Goal: Task Accomplishment & Management: Manage account settings

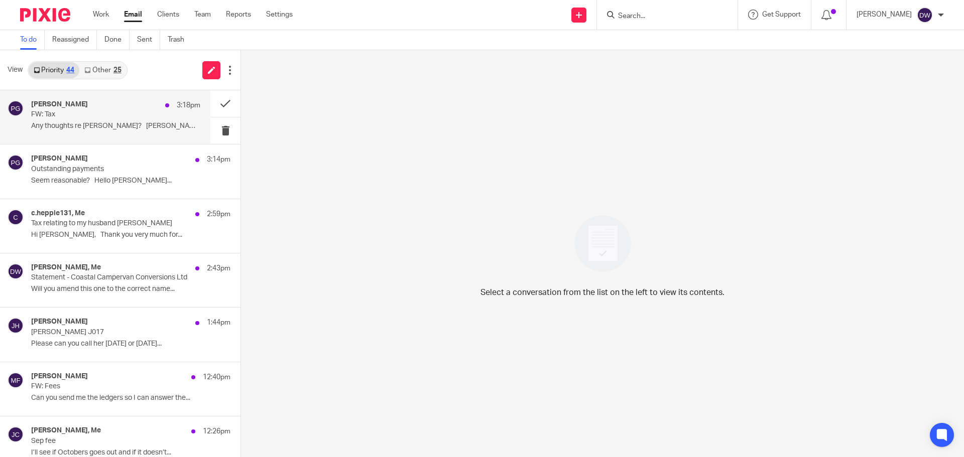
click at [115, 128] on p "Any thoughts re Cowens? Philip Green..." at bounding box center [115, 126] width 169 height 9
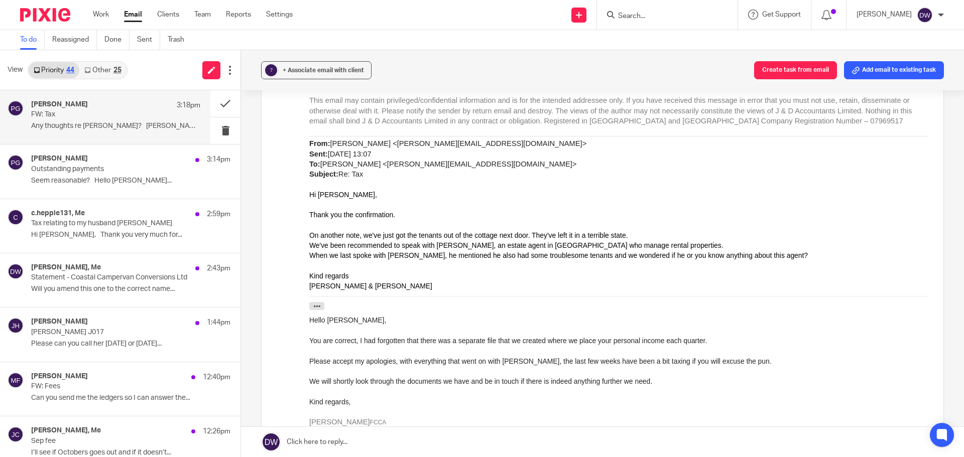
scroll to position [201, 0]
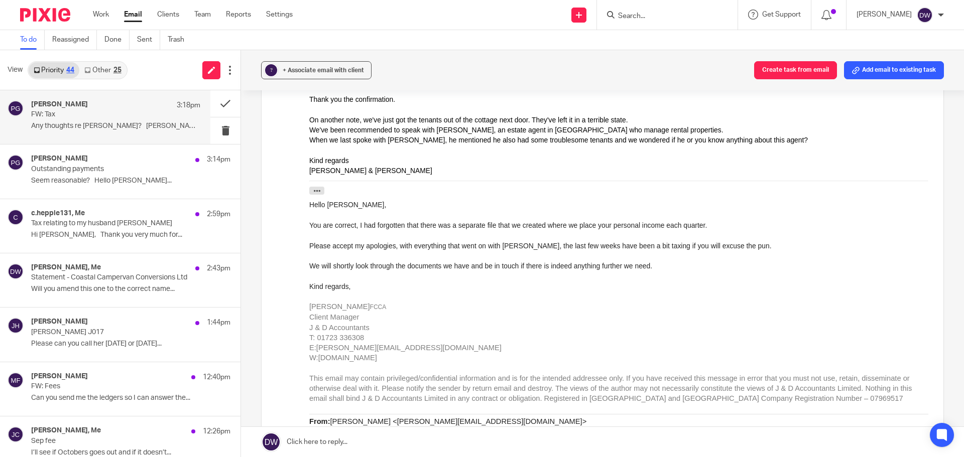
click at [350, 438] on link at bounding box center [602, 442] width 723 height 30
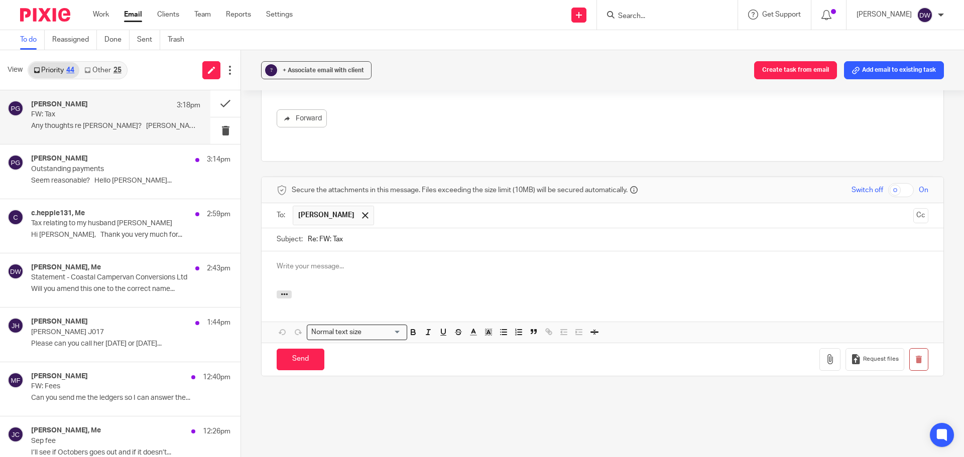
scroll to position [0, 0]
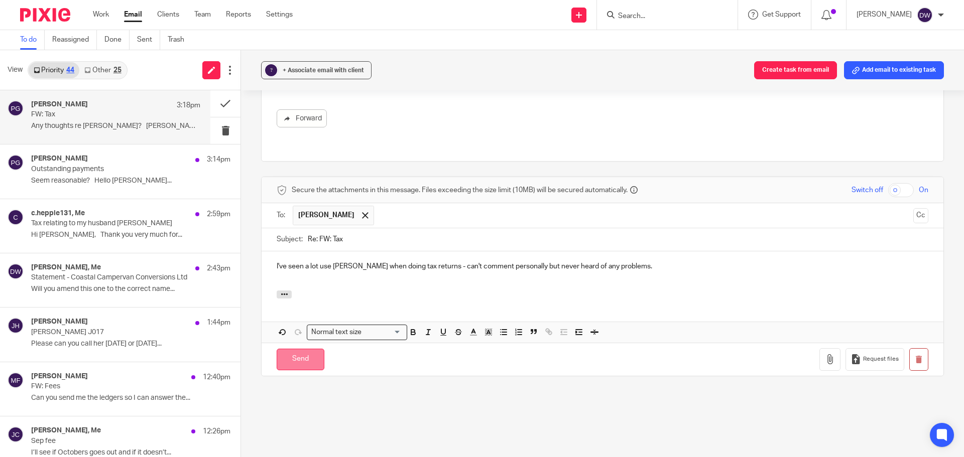
click at [302, 353] on input "Send" at bounding box center [301, 360] width 48 height 22
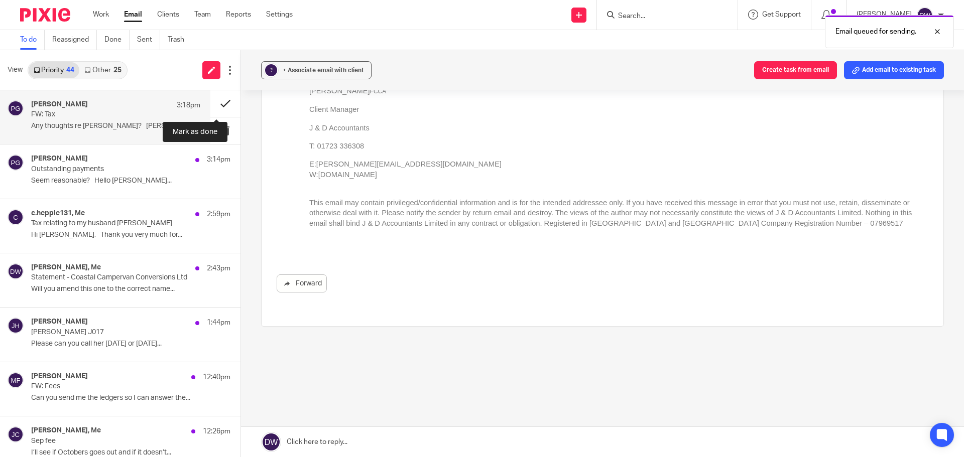
scroll to position [908, 0]
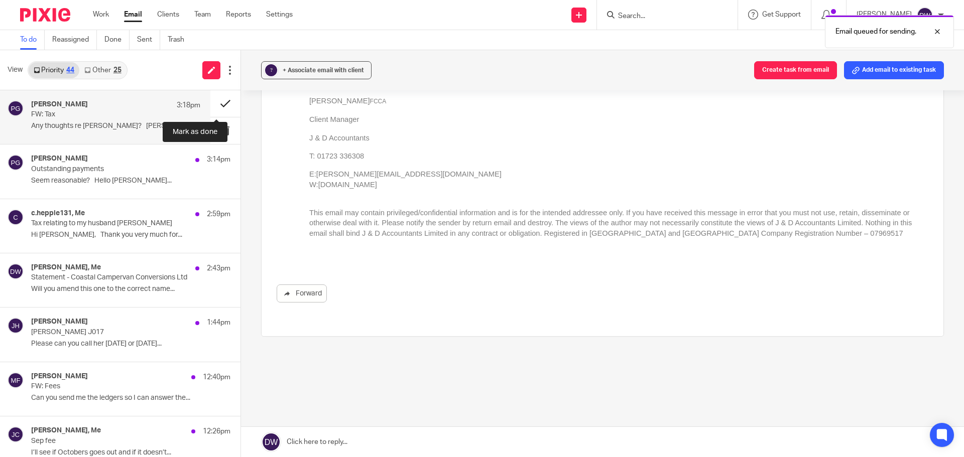
click at [218, 106] on button at bounding box center [225, 103] width 30 height 27
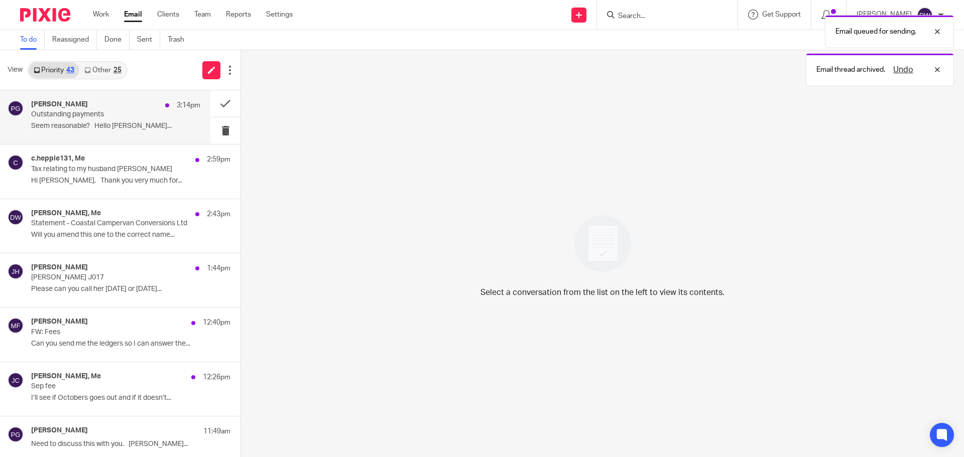
click at [111, 127] on p "Seem reasonable? Hello Amy, I..." at bounding box center [115, 126] width 169 height 9
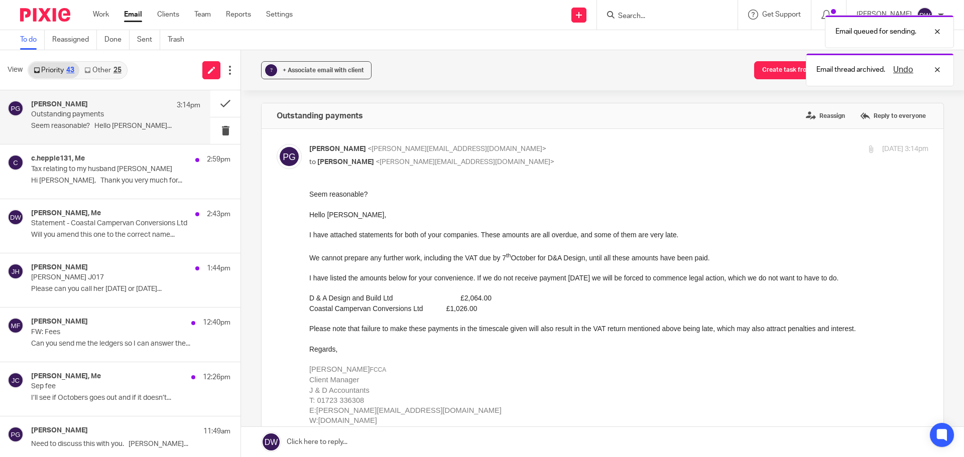
scroll to position [0, 0]
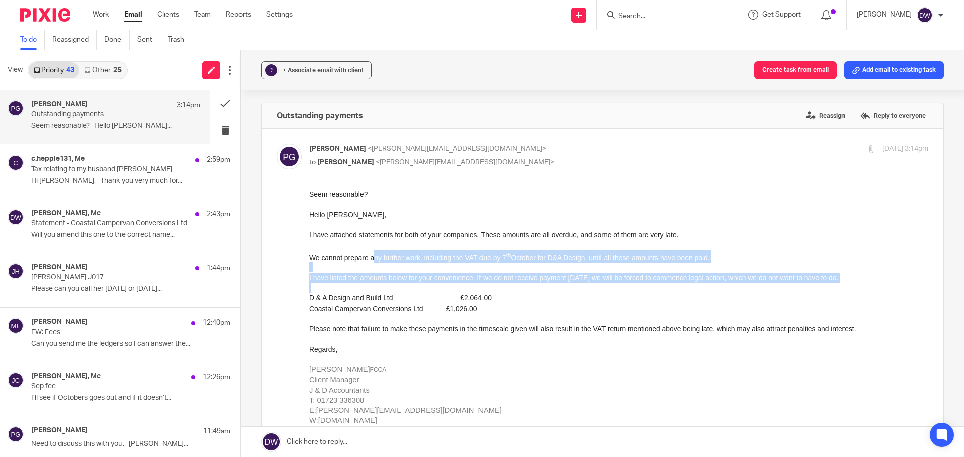
drag, startPoint x: 373, startPoint y: 259, endPoint x: 689, endPoint y: 284, distance: 317.8
click at [689, 284] on div "Seem reasonable? Hello Amy, I have attached statements for both of your compani…" at bounding box center [618, 333] width 619 height 288
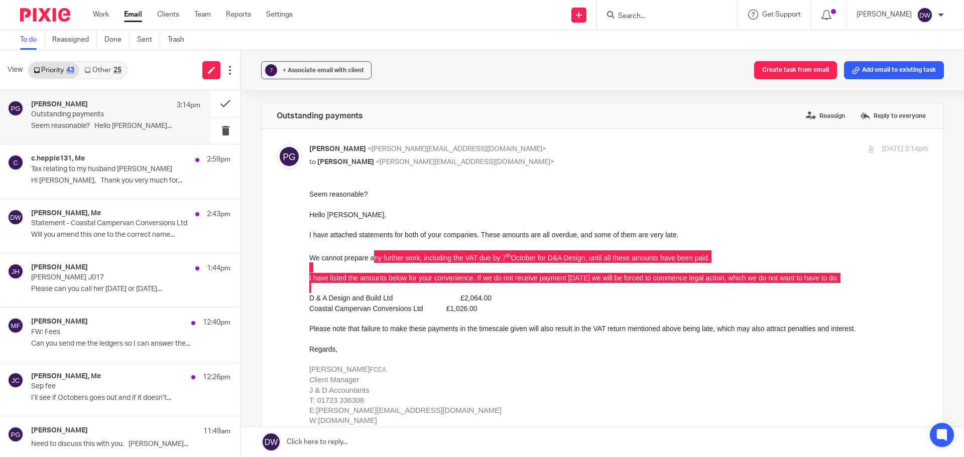
click at [326, 443] on link at bounding box center [602, 442] width 723 height 30
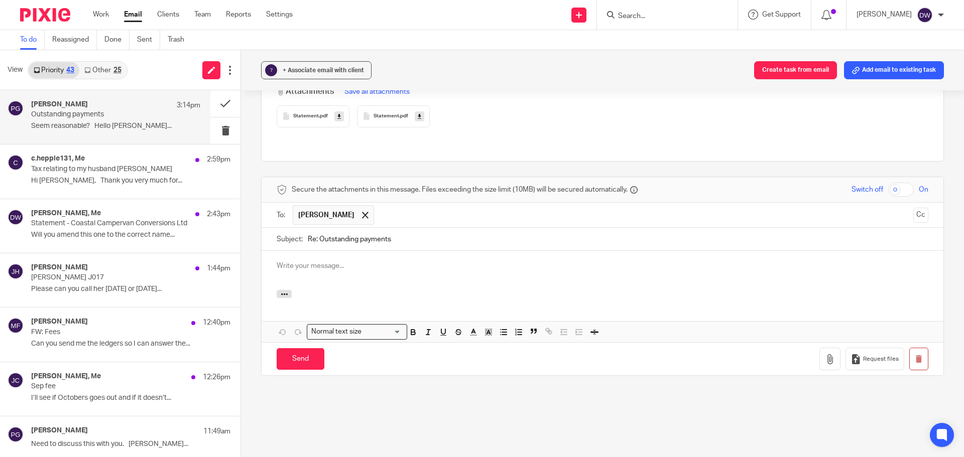
click at [279, 294] on div "Attachments" at bounding box center [603, 300] width 682 height 21
click at [281, 291] on icon "button" at bounding box center [285, 295] width 8 height 8
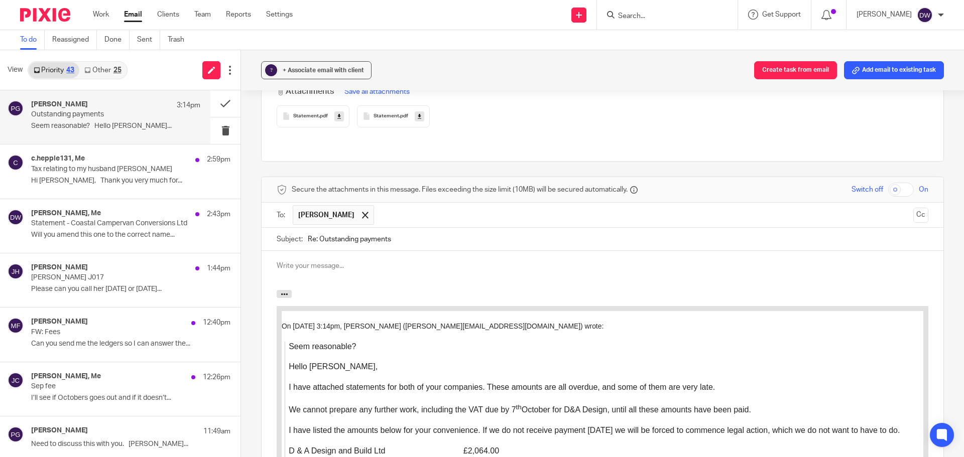
click at [290, 267] on div at bounding box center [603, 270] width 682 height 39
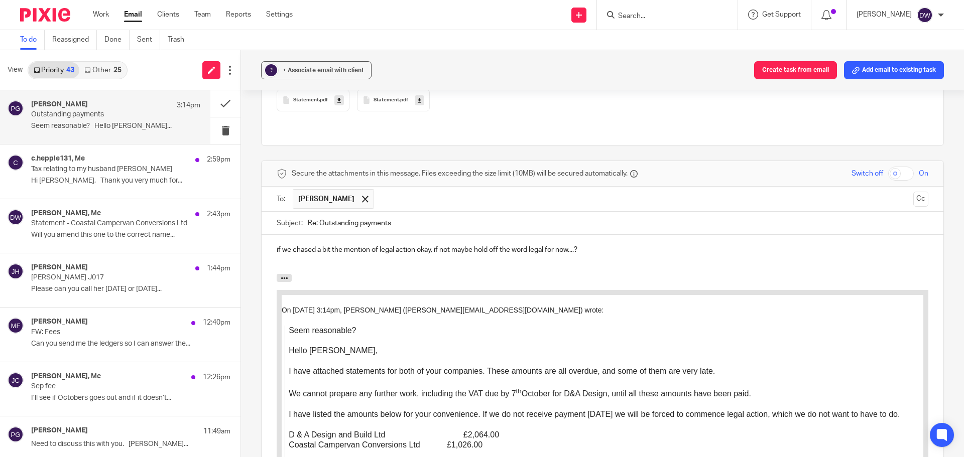
scroll to position [738, 0]
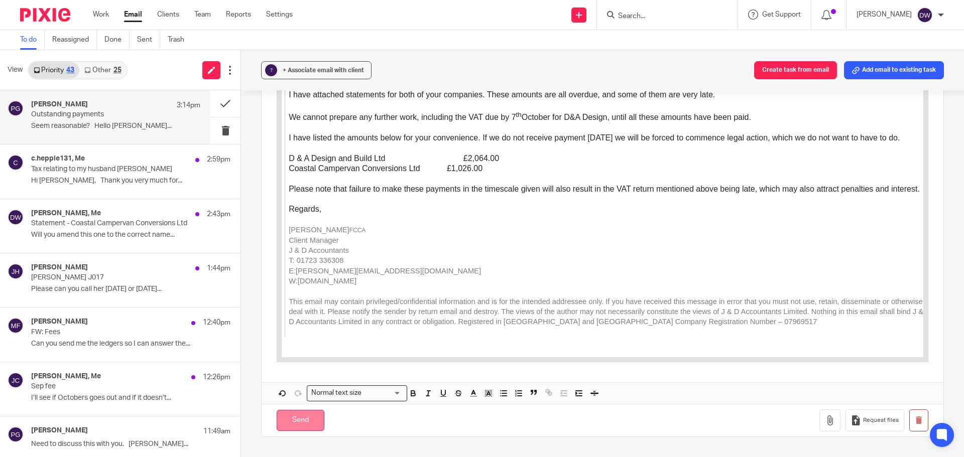
click at [301, 420] on input "Send" at bounding box center [301, 421] width 48 height 22
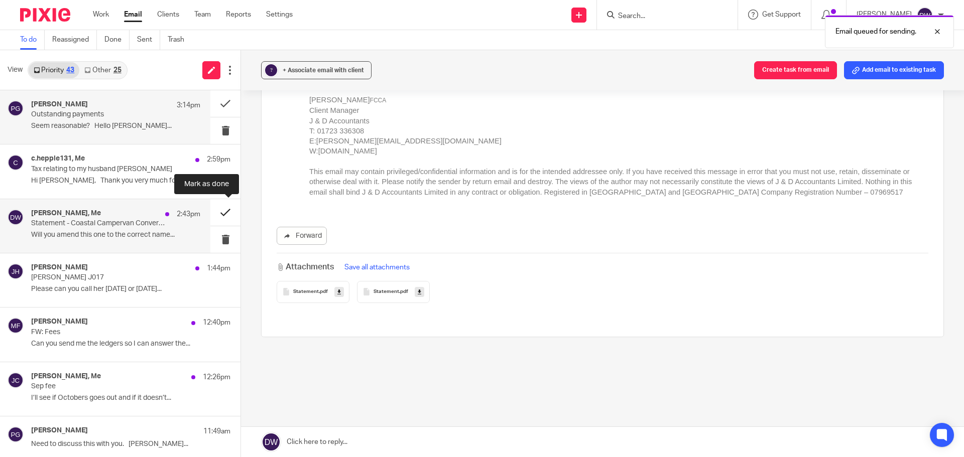
click at [214, 212] on button at bounding box center [225, 212] width 30 height 27
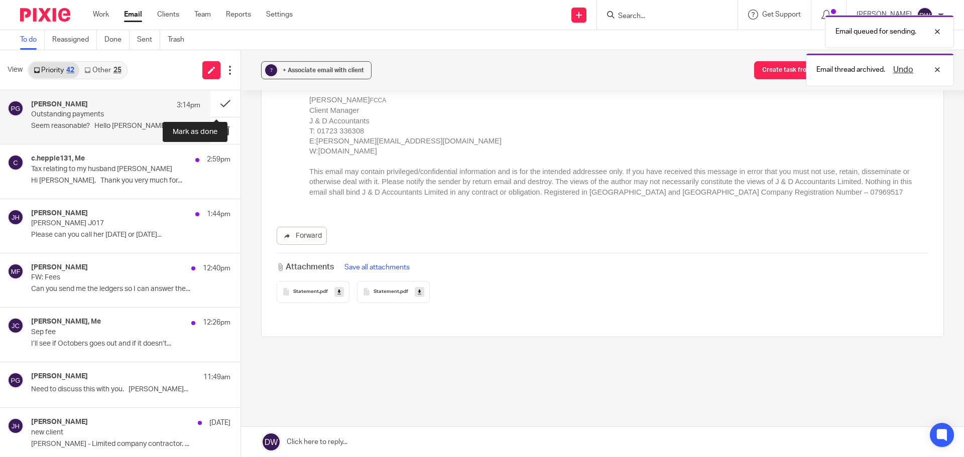
drag, startPoint x: 213, startPoint y: 105, endPoint x: 193, endPoint y: 105, distance: 20.1
click at [213, 104] on button at bounding box center [225, 103] width 30 height 27
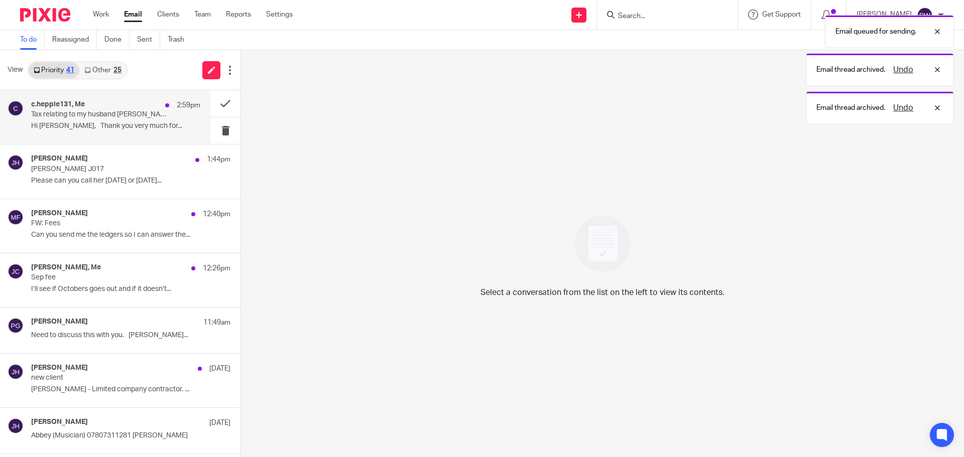
click at [114, 122] on div "c.hepple131, Me 2:59pm Tax relating to my husband Walter Hepple Hi Dominic, Tha…" at bounding box center [115, 117] width 169 height 34
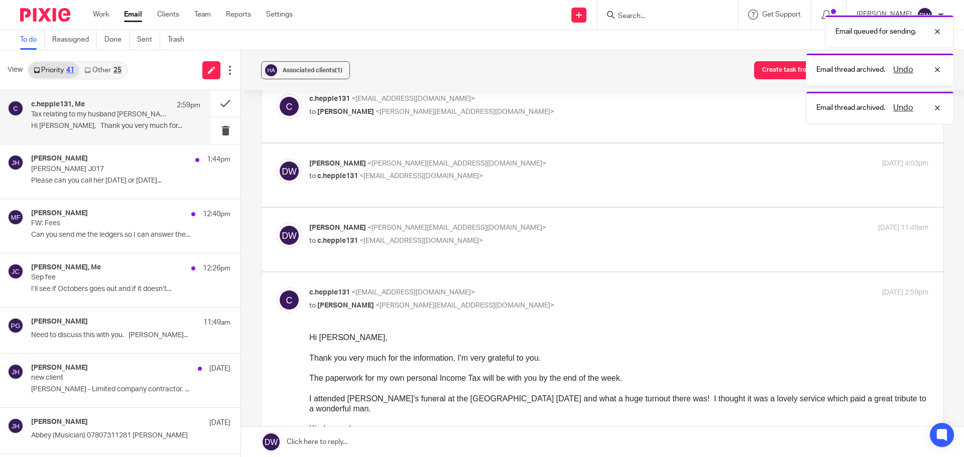
scroll to position [100, 0]
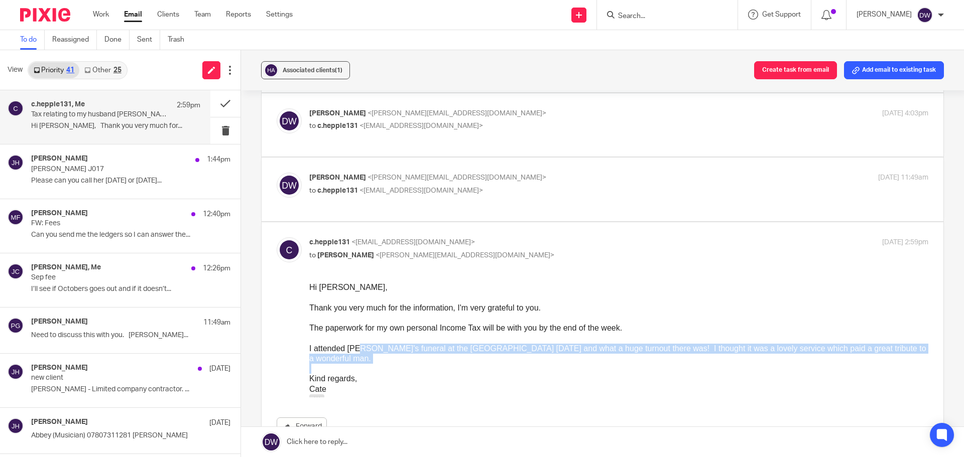
drag, startPoint x: 360, startPoint y: 350, endPoint x: 455, endPoint y: 360, distance: 95.9
click at [455, 360] on div "Hi Dominic, Thank you very much for the information, I'm very grateful to you. …" at bounding box center [618, 345] width 619 height 125
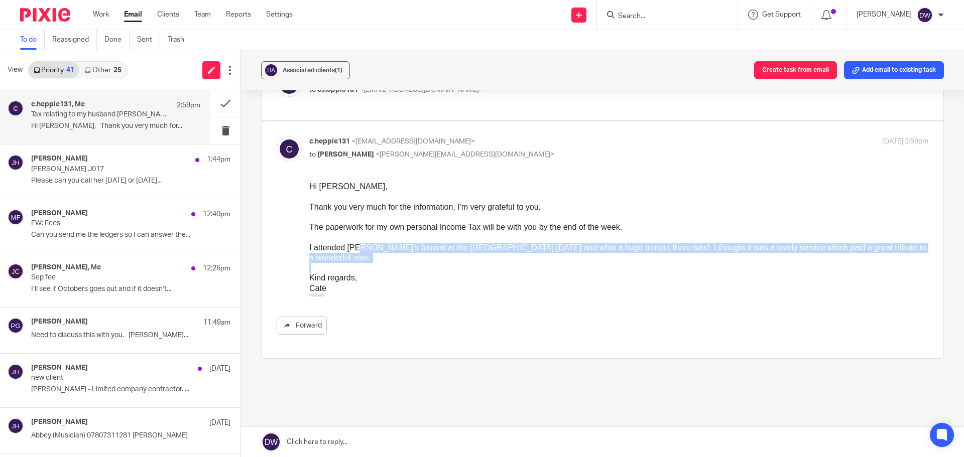
scroll to position [233, 0]
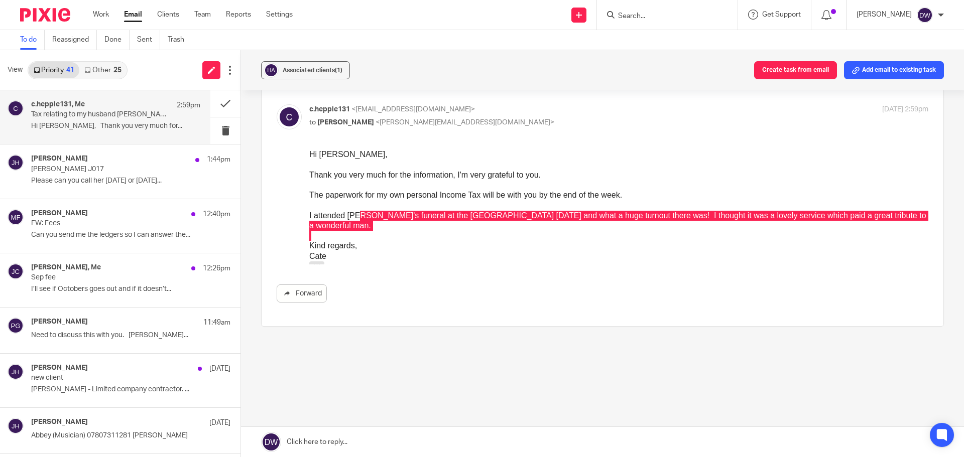
click at [315, 435] on link at bounding box center [602, 442] width 723 height 30
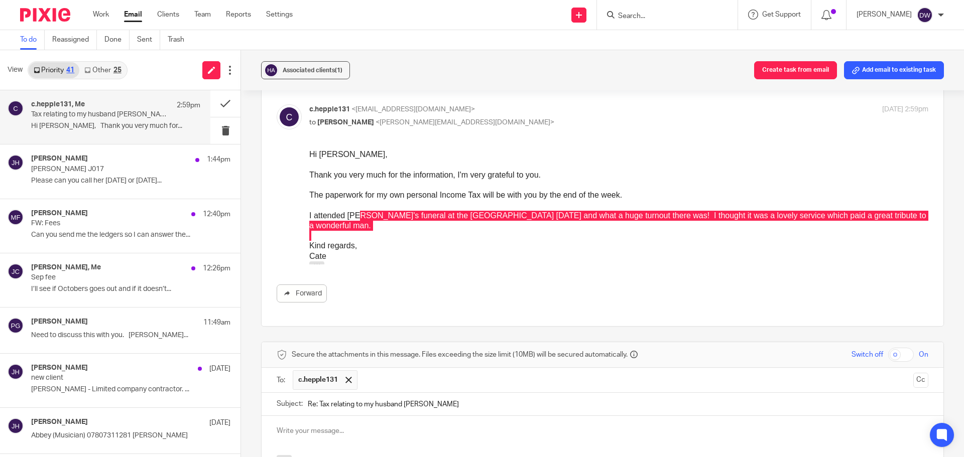
scroll to position [409, 0]
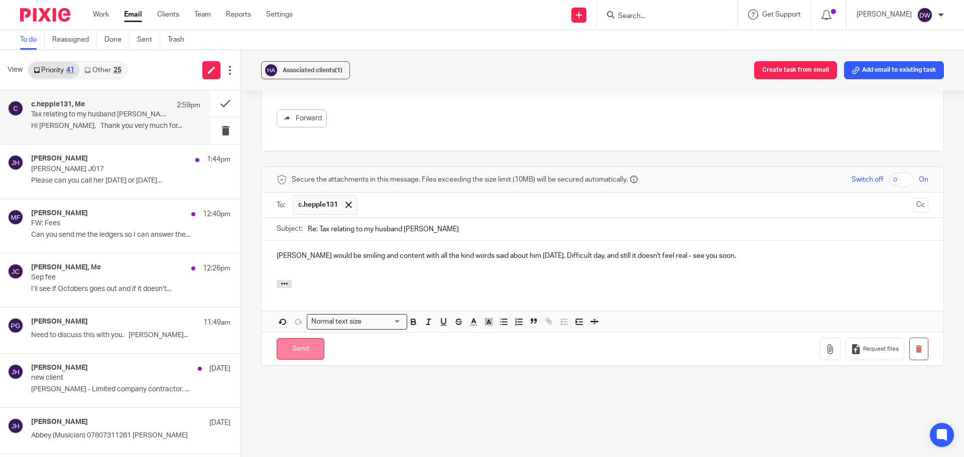
click at [311, 345] on input "Send" at bounding box center [301, 349] width 48 height 22
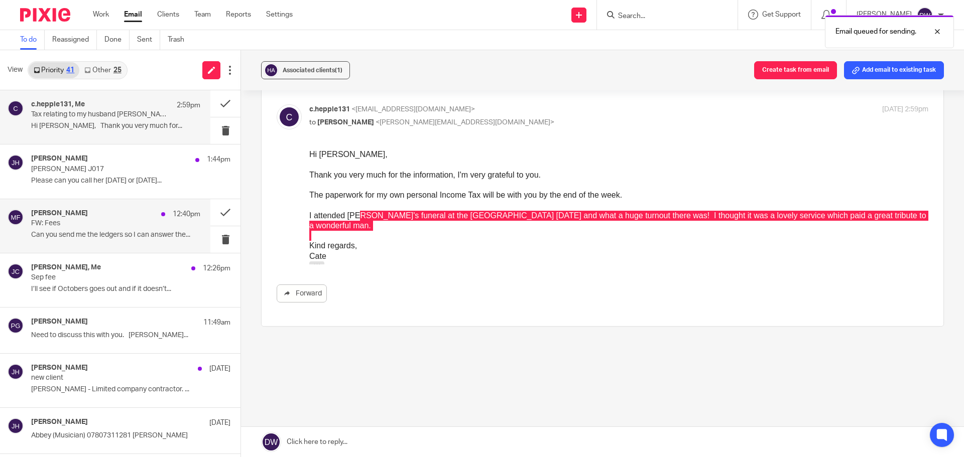
scroll to position [233, 0]
click at [218, 212] on button at bounding box center [225, 212] width 30 height 27
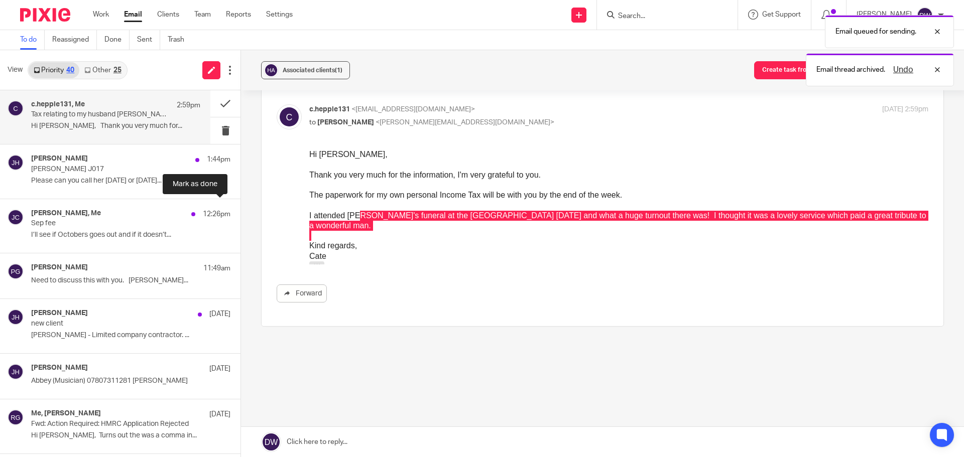
click at [240, 212] on button at bounding box center [244, 212] width 8 height 27
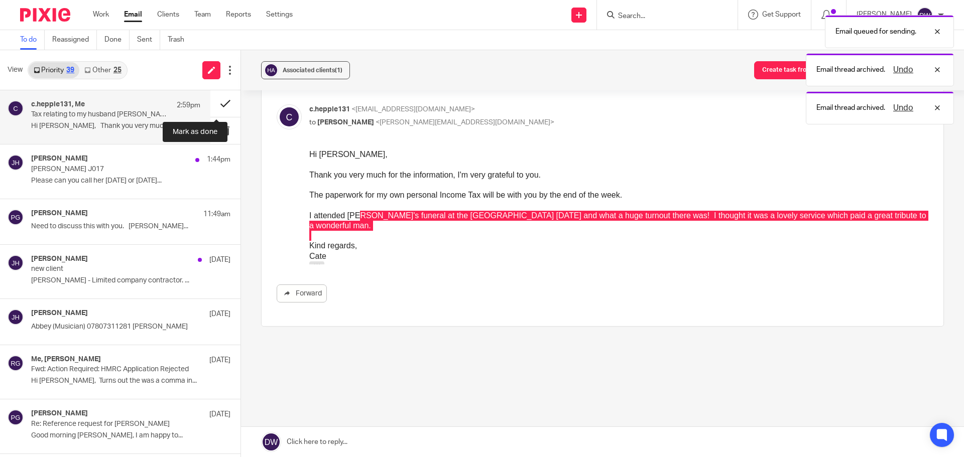
click at [221, 100] on button at bounding box center [225, 103] width 30 height 27
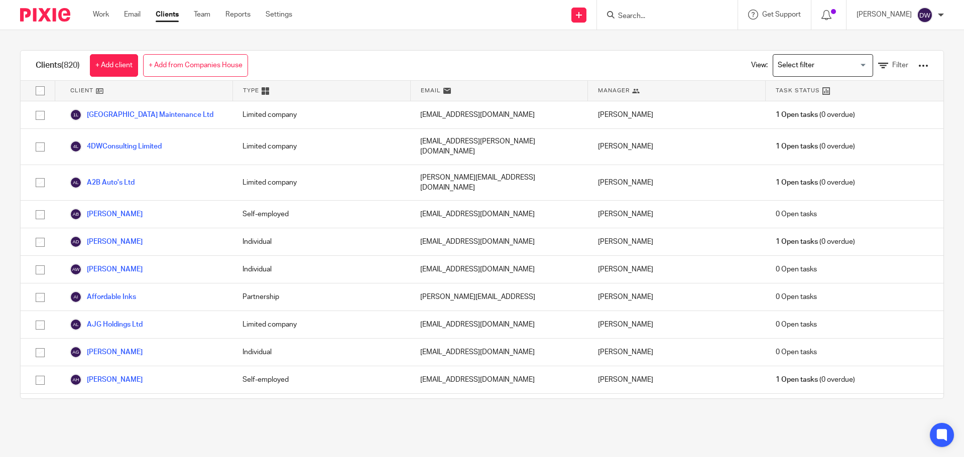
click at [681, 19] on input "Search" at bounding box center [662, 16] width 90 height 9
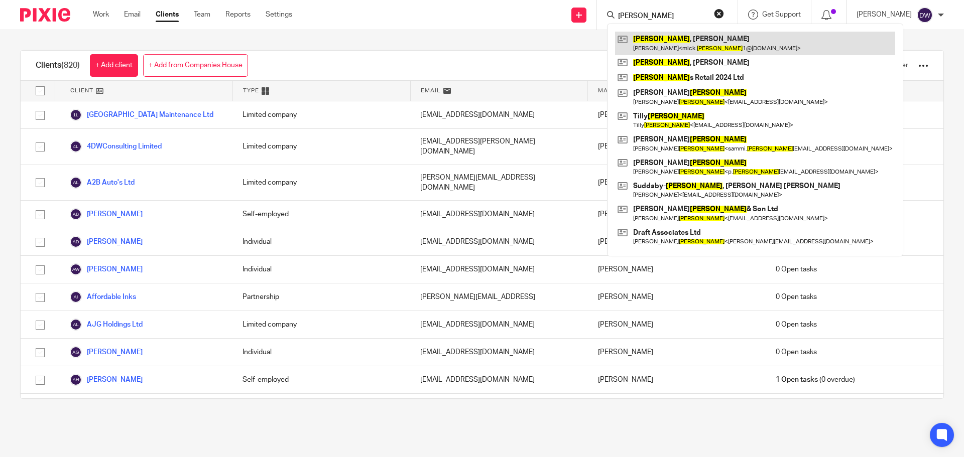
type input "smith"
click at [692, 37] on link at bounding box center [755, 43] width 280 height 23
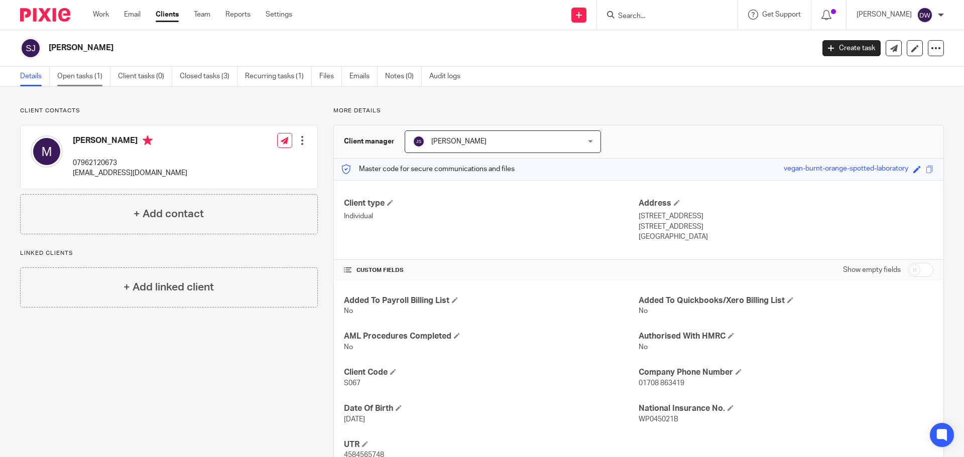
click at [76, 74] on link "Open tasks (1)" at bounding box center [83, 77] width 53 height 20
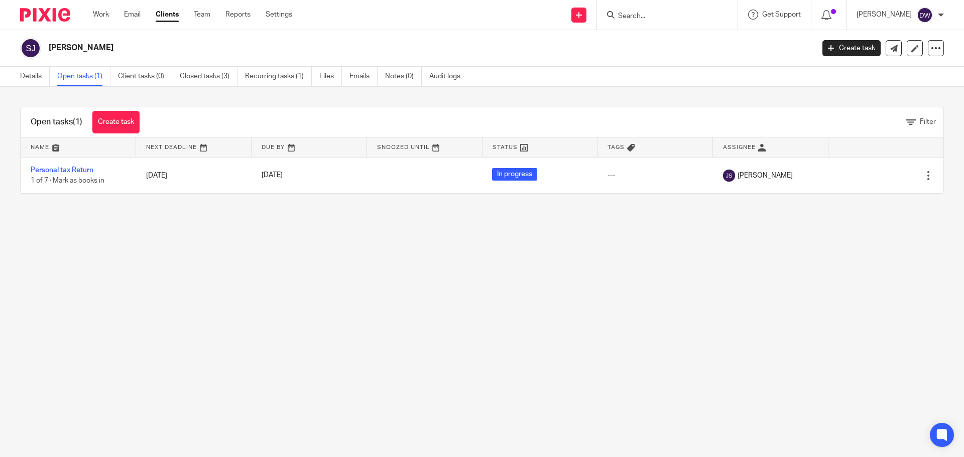
click at [1, 95] on div "Open tasks (1) Create task Filter Name Next Deadline Due By Snoozed Until Statu…" at bounding box center [482, 150] width 964 height 127
click at [22, 79] on link "Details" at bounding box center [35, 77] width 30 height 20
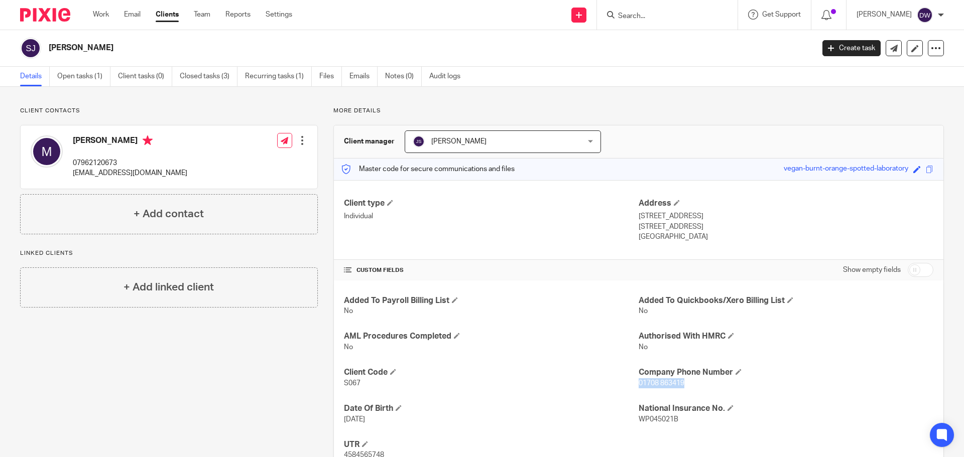
drag, startPoint x: 633, startPoint y: 386, endPoint x: 679, endPoint y: 382, distance: 46.4
click at [681, 383] on p "01708 863419" at bounding box center [786, 384] width 295 height 10
click at [736, 369] on span at bounding box center [739, 372] width 6 height 6
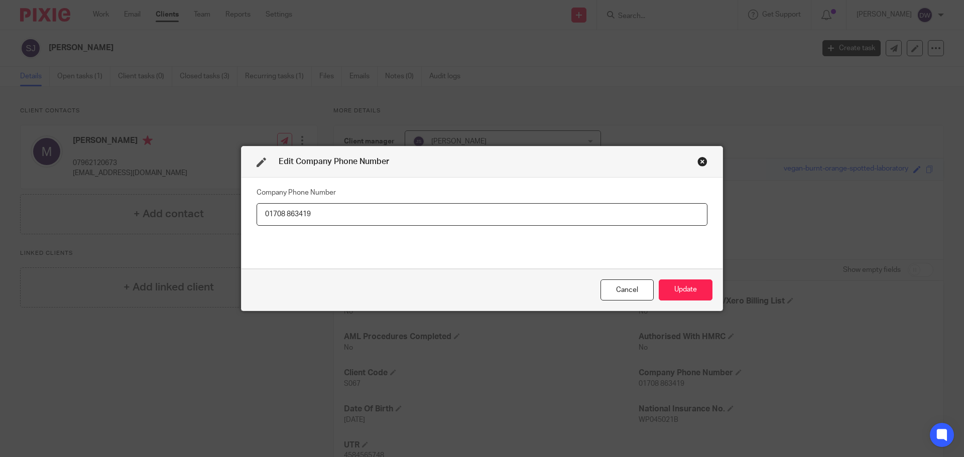
drag, startPoint x: 369, startPoint y: 216, endPoint x: 275, endPoint y: 211, distance: 94.0
click at [262, 218] on input "01708 863419" at bounding box center [482, 214] width 451 height 23
click at [682, 292] on button "Update" at bounding box center [686, 291] width 54 height 22
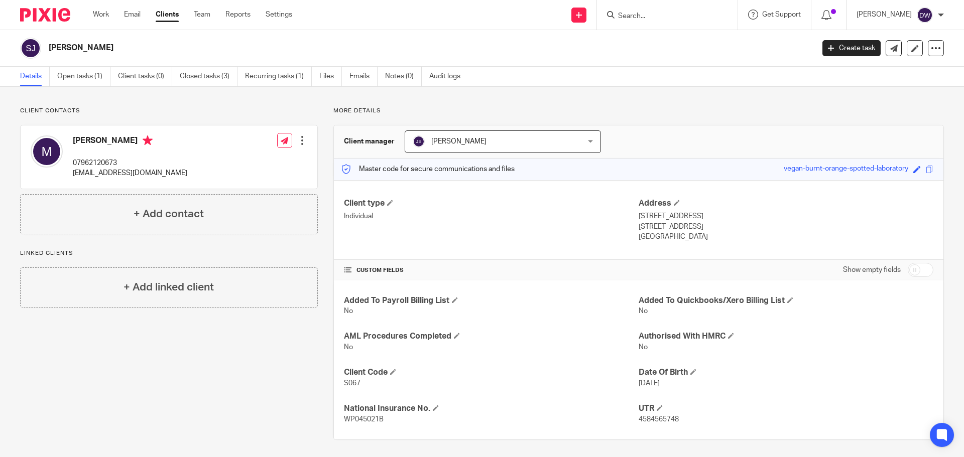
click at [638, 15] on input "Search" at bounding box center [662, 16] width 90 height 9
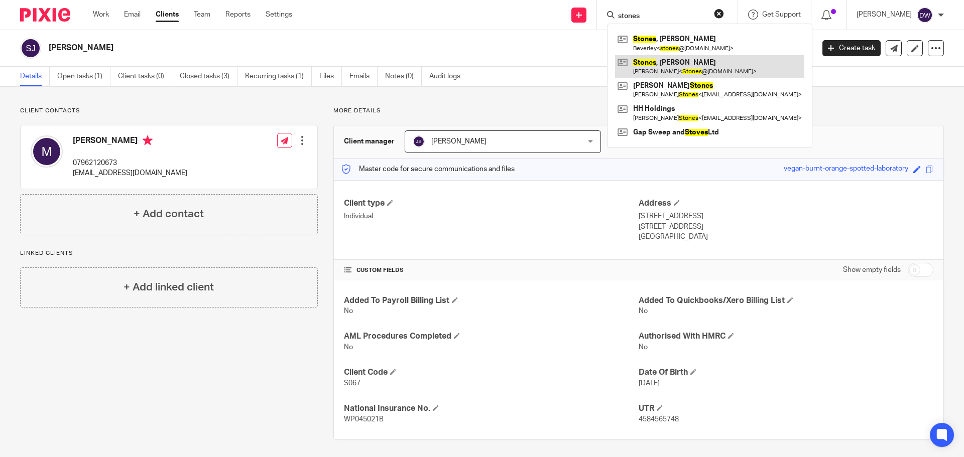
type input "stones"
click at [660, 66] on link at bounding box center [709, 66] width 189 height 23
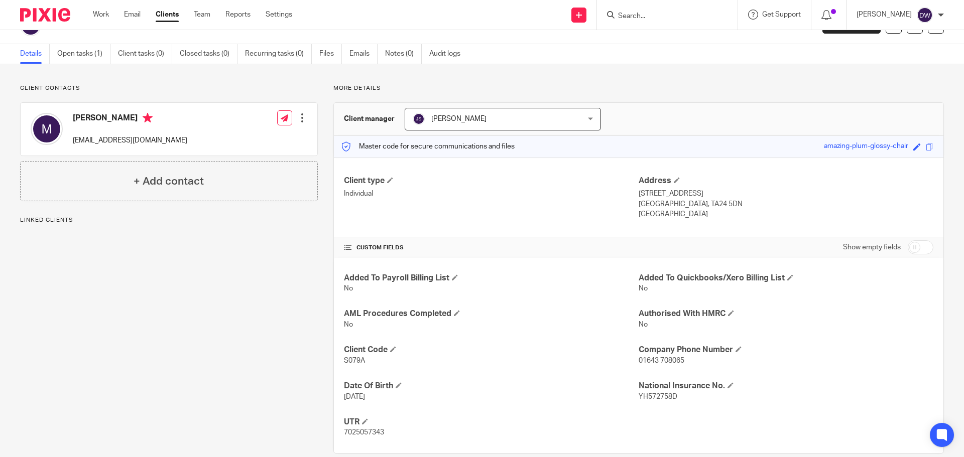
scroll to position [39, 0]
